Goal: Download file/media

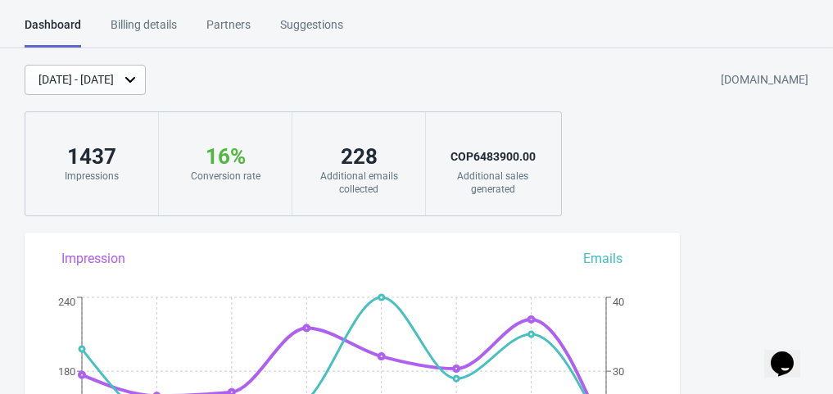
click at [101, 75] on div "[DATE] - [DATE]" at bounding box center [75, 79] width 75 height 17
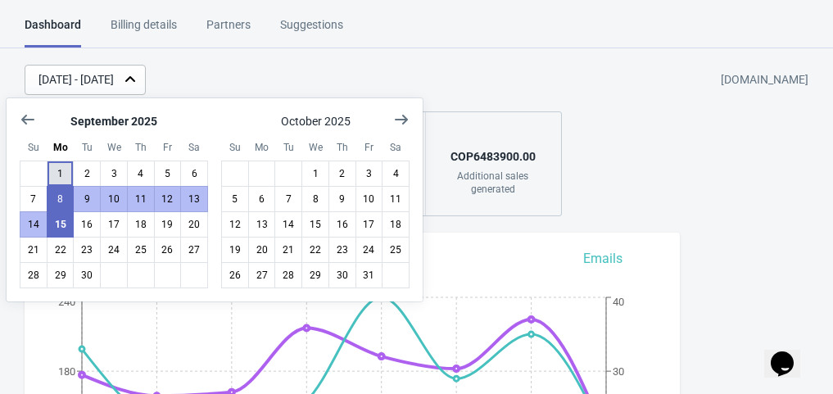
click at [60, 170] on button "1" at bounding box center [61, 173] width 28 height 26
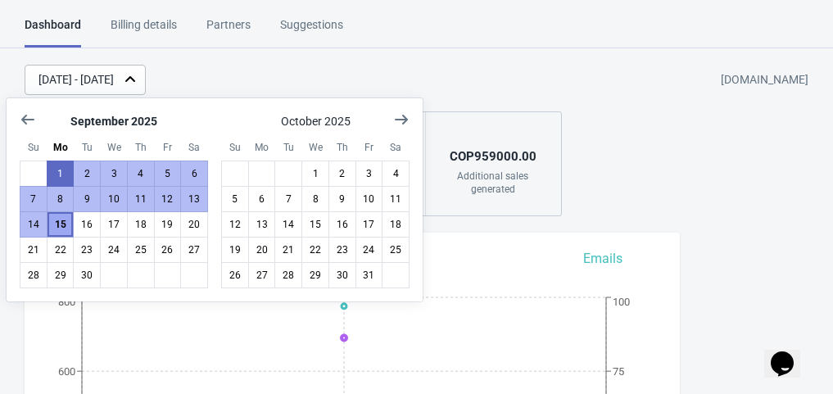
click at [57, 218] on button "15" at bounding box center [61, 224] width 28 height 26
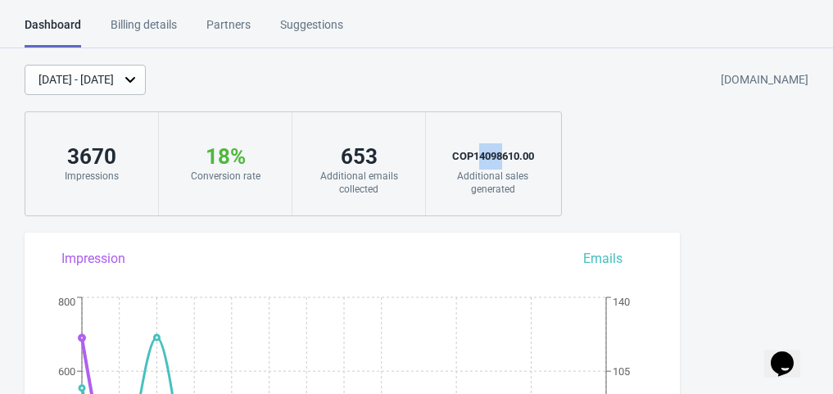
drag, startPoint x: 500, startPoint y: 156, endPoint x: 477, endPoint y: 155, distance: 23.8
click at [477, 155] on div "COP 14098610.00" at bounding box center [492, 156] width 101 height 26
click at [271, 209] on div "18 % Your Tada Widget has a conversion rate higher than average 🎉. Conversion r…" at bounding box center [225, 163] width 133 height 103
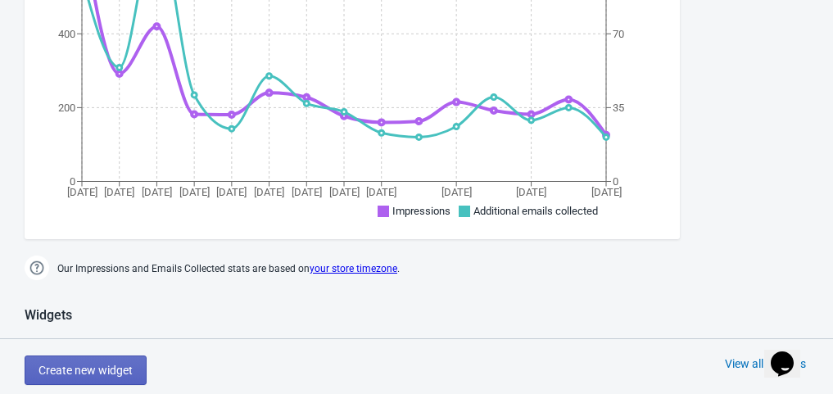
scroll to position [409, 0]
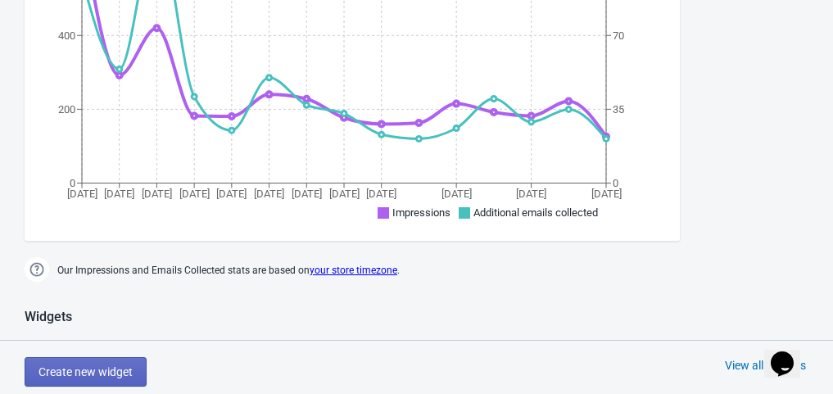
click at [344, 273] on link "your store timezone" at bounding box center [353, 269] width 88 height 11
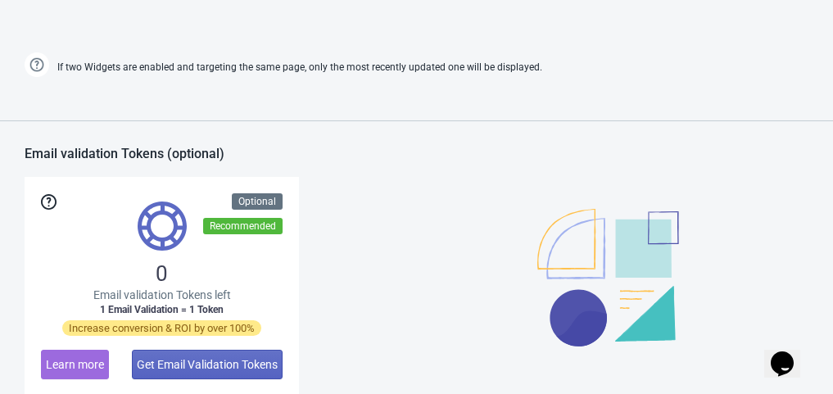
scroll to position [1405, 0]
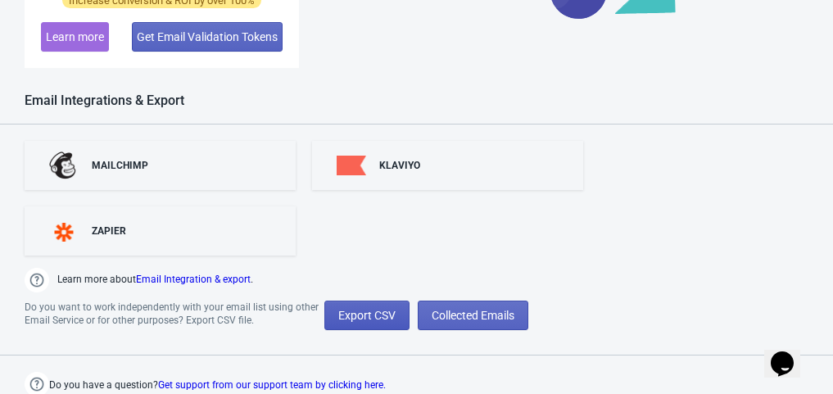
click at [367, 311] on span "Export CSV" at bounding box center [366, 315] width 57 height 13
select select "2025"
select select "9"
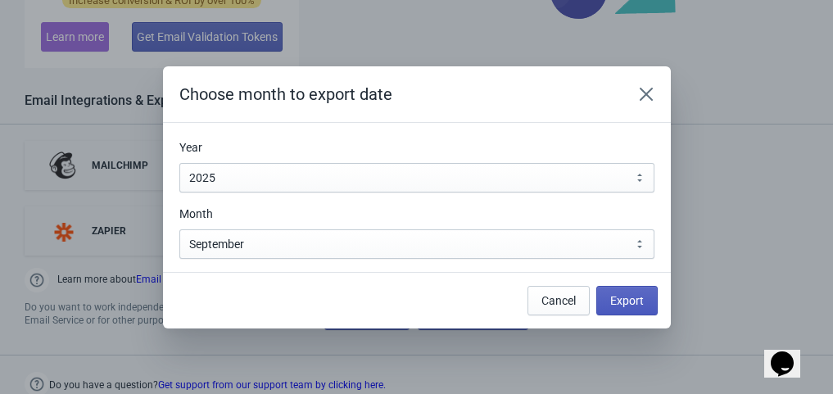
click at [612, 302] on span "Export" at bounding box center [627, 300] width 34 height 13
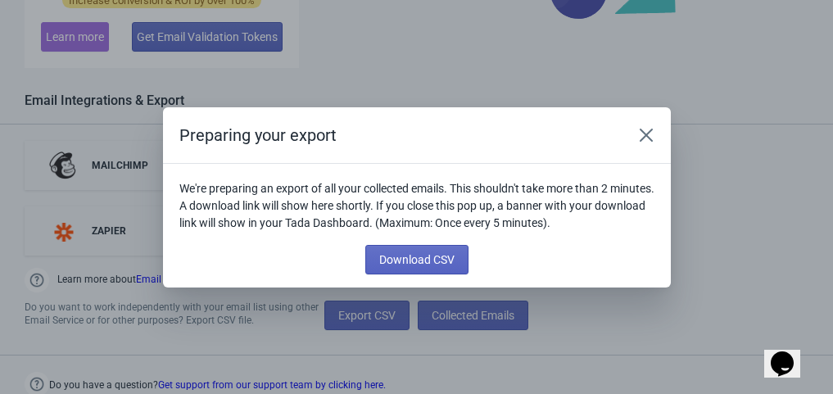
scroll to position [0, 0]
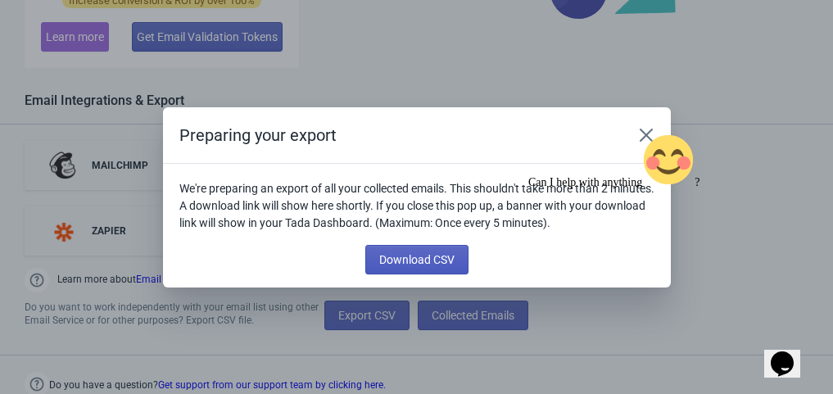
click at [413, 253] on span "Download CSV" at bounding box center [416, 259] width 75 height 13
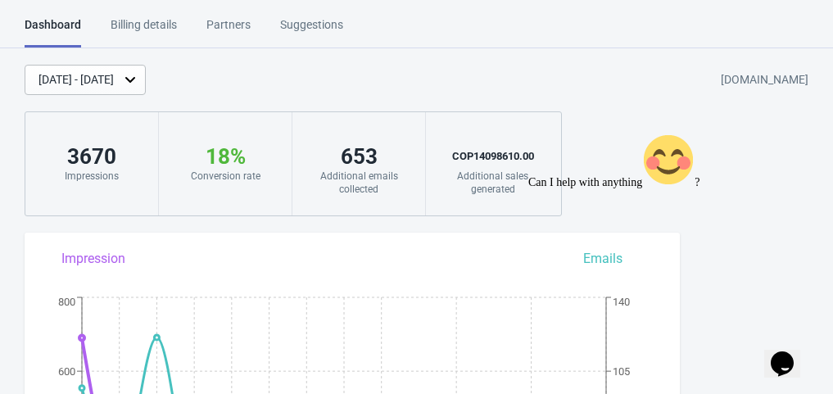
scroll to position [1405, 0]
